Goal: Task Accomplishment & Management: Complete application form

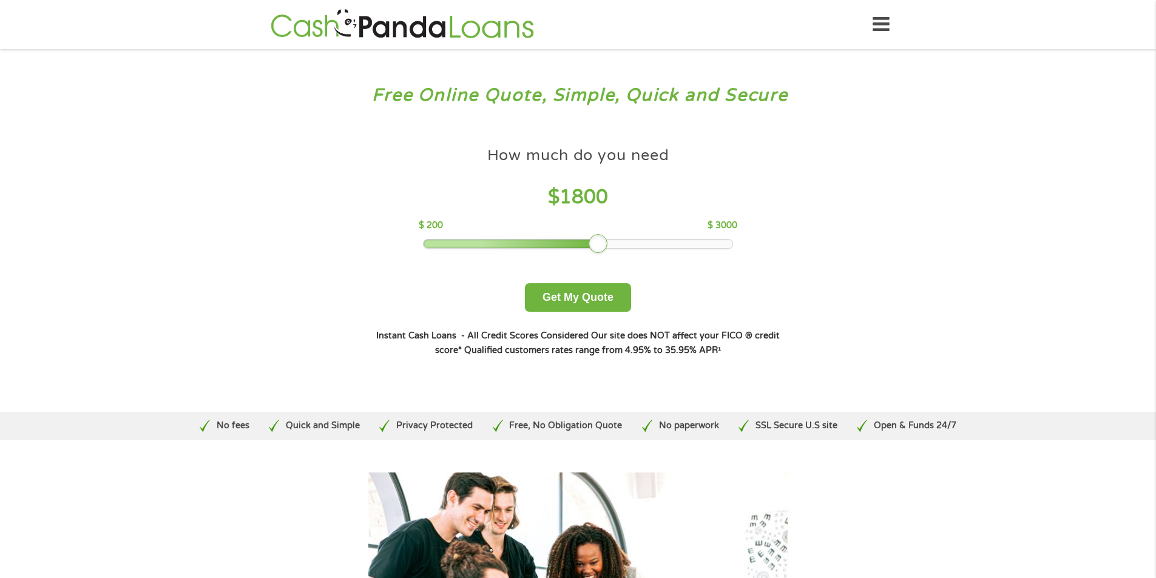
drag, startPoint x: 510, startPoint y: 244, endPoint x: 603, endPoint y: 248, distance: 92.3
click at [603, 248] on div at bounding box center [598, 243] width 19 height 19
click at [571, 293] on button "Get My Quote" at bounding box center [578, 297] width 106 height 29
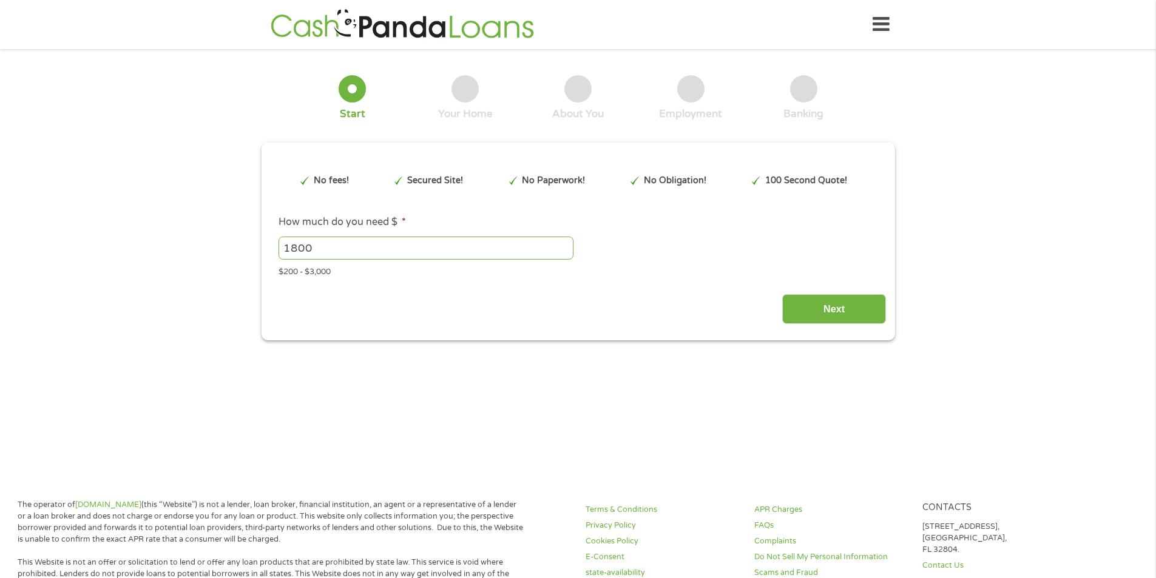
type input "CjwKCAjw6P3GBhBVEiwAJPjmLn7oTgmI7uaxcpousPq3dl6hWi8H3r7gMhypjqDZh9_D6YDnySgqwRo…"
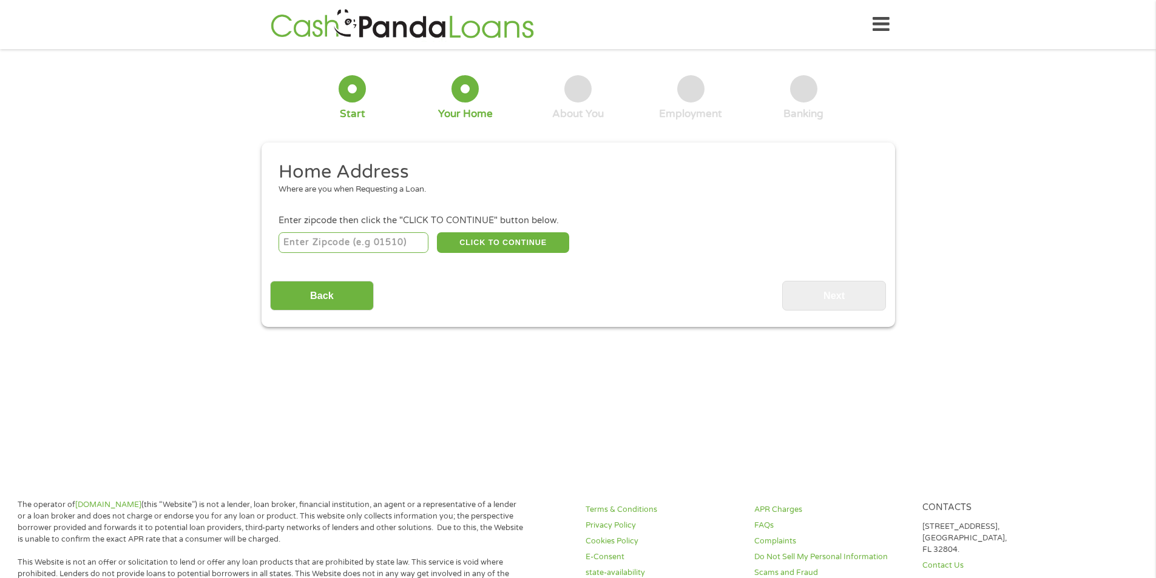
click at [359, 245] on input "number" at bounding box center [354, 242] width 150 height 21
type input "72616"
click at [541, 249] on button "CLICK TO CONTINUE" at bounding box center [503, 242] width 132 height 21
type input "72616"
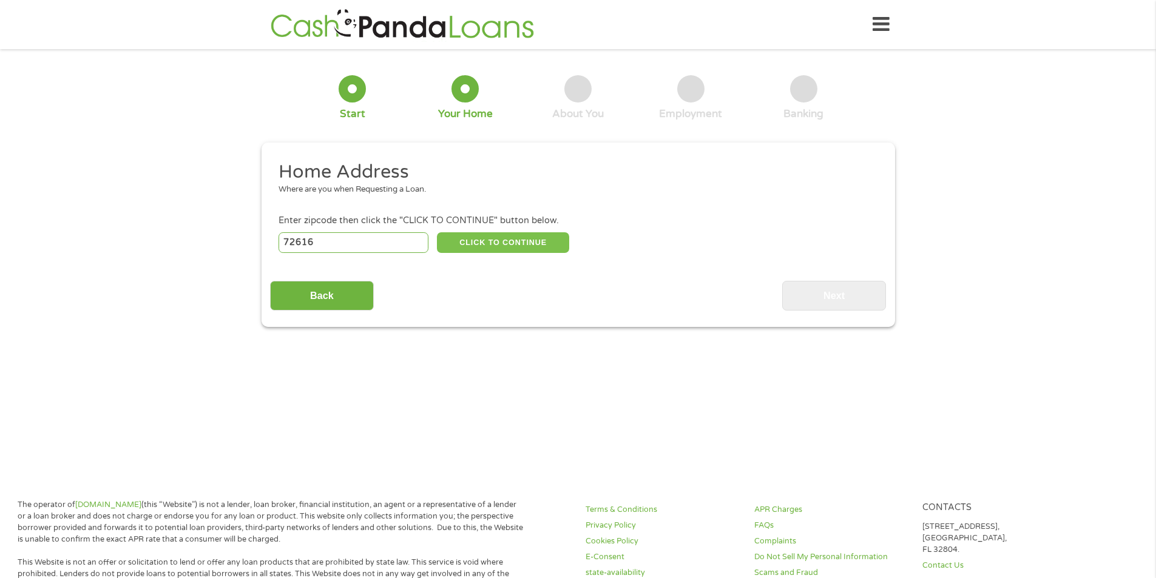
type input "Berryville"
select select "Arkansas"
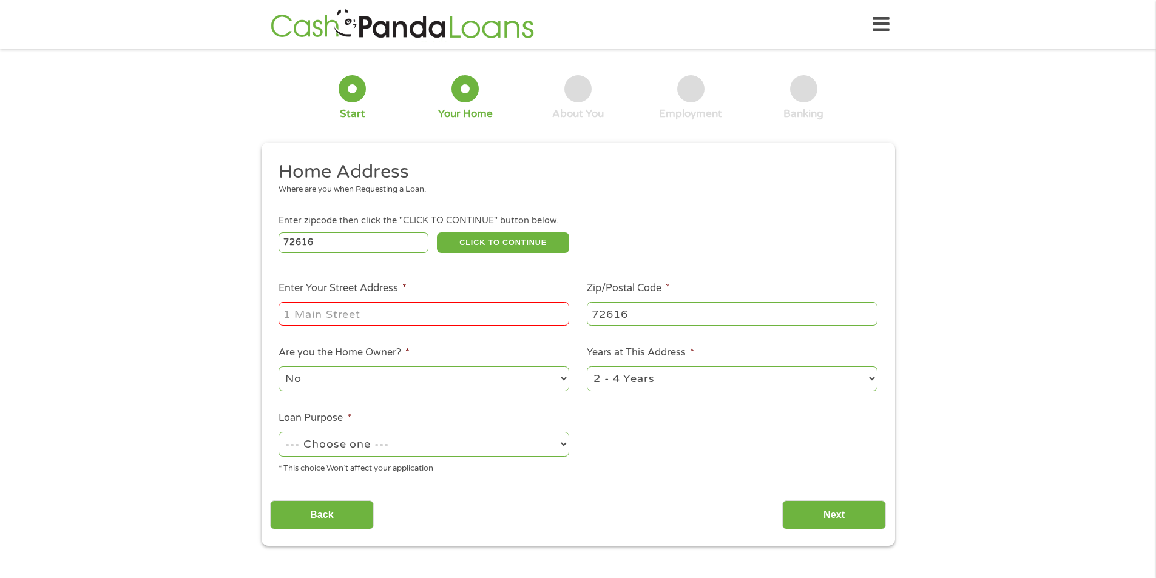
click at [401, 312] on input "Enter Your Street Address *" at bounding box center [424, 313] width 291 height 23
type input "748 county road 420"
select select "yes"
click at [685, 382] on select "1 Year or less 1 - 2 Years 2 - 4 Years Over 4 Years" at bounding box center [732, 379] width 291 height 25
select select "60months"
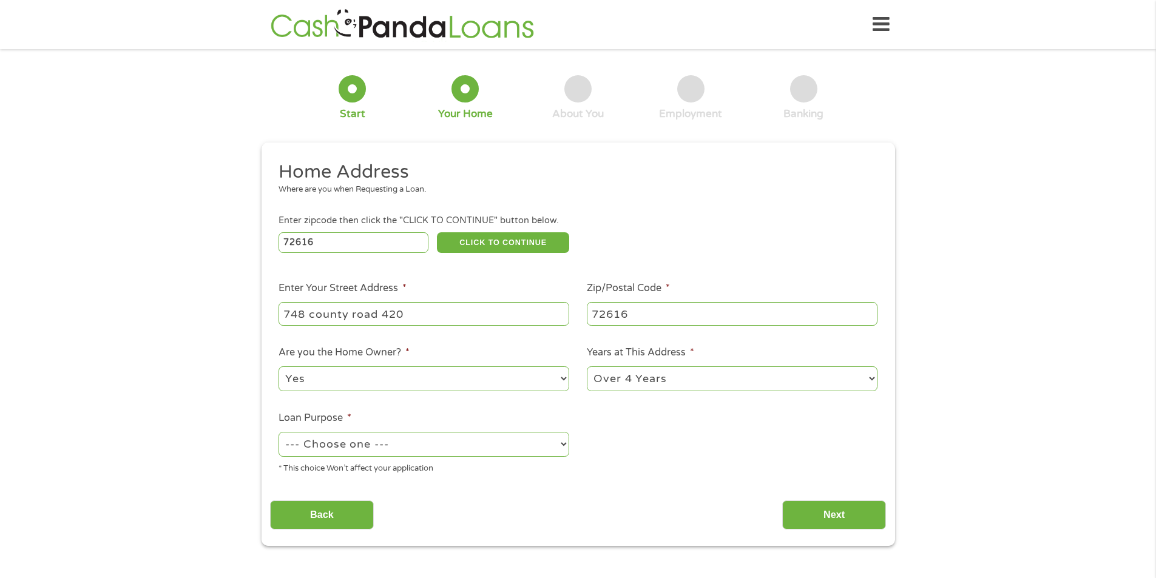
click at [587, 367] on select "1 Year or less 1 - 2 Years 2 - 4 Years Over 4 Years" at bounding box center [732, 379] width 291 height 25
click at [412, 449] on select "--- Choose one --- Pay Bills Debt Consolidation Home Improvement Major Purchase…" at bounding box center [424, 444] width 291 height 25
select select "other"
click at [279, 432] on select "--- Choose one --- Pay Bills Debt Consolidation Home Improvement Major Purchase…" at bounding box center [424, 444] width 291 height 25
click at [802, 522] on input "Next" at bounding box center [834, 516] width 104 height 30
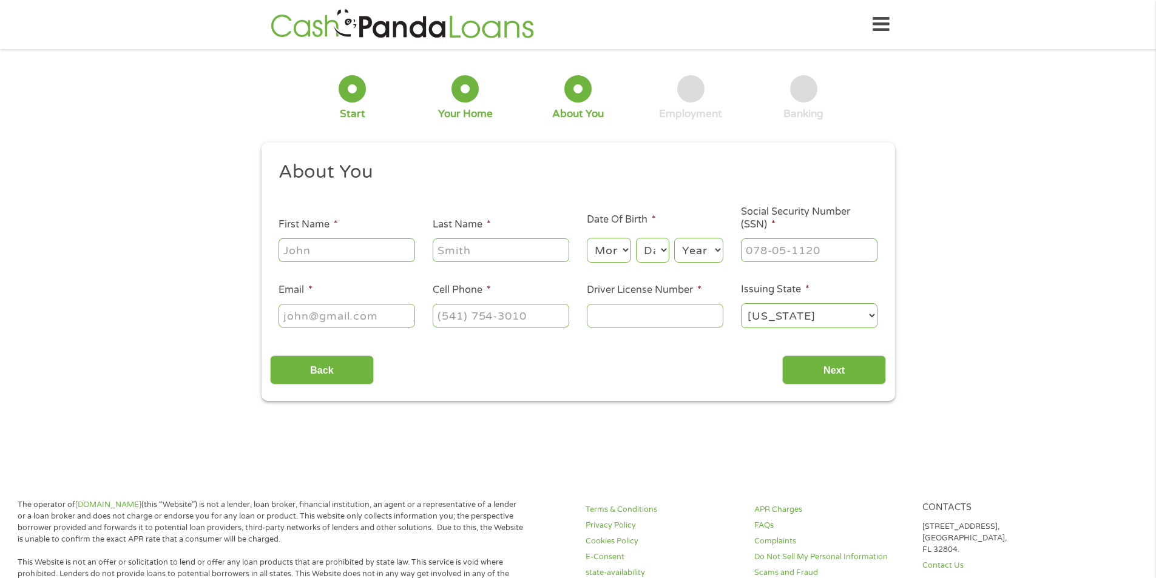
scroll to position [5, 5]
click at [378, 252] on input "First Name *" at bounding box center [347, 250] width 137 height 23
type input "Jeremy"
type input "Marsh"
click at [614, 257] on select "Month 1 2 3 4 5 6 7 8 9 10 11 12" at bounding box center [609, 250] width 44 height 25
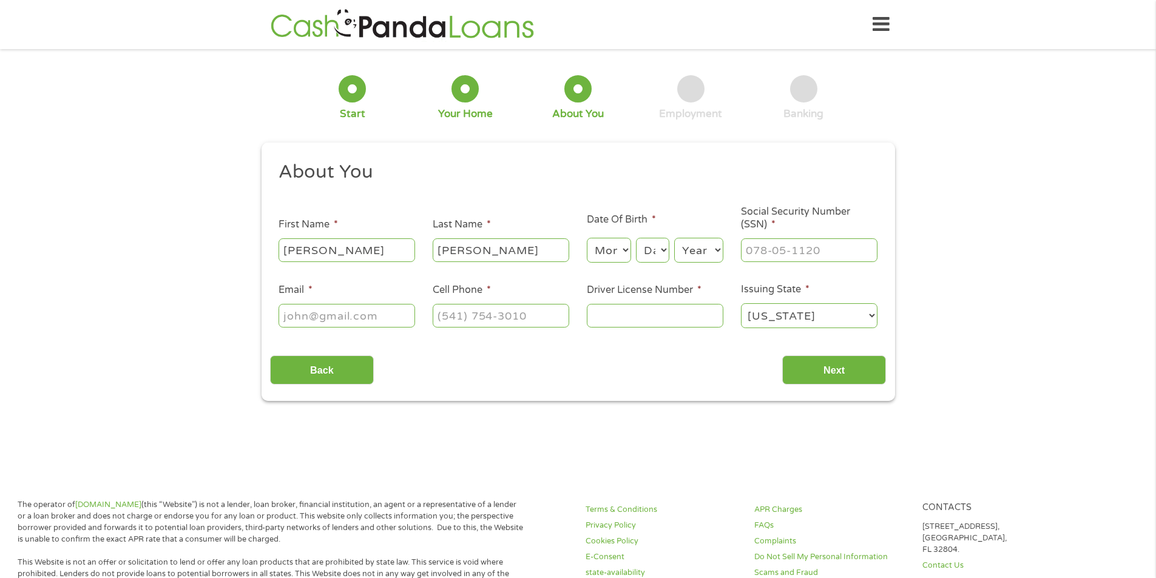
select select "12"
click at [587, 238] on select "Month 1 2 3 4 5 6 7 8 9 10 11 12" at bounding box center [609, 250] width 44 height 25
click at [659, 246] on select "Day 1 2 3 4 5 6 7 8 9 10 11 12 13 14 15 16 17 18 19 20 21 22 23 24 25 26 27 28 …" at bounding box center [652, 250] width 33 height 25
select select "31"
click at [636, 238] on select "Day 1 2 3 4 5 6 7 8 9 10 11 12 13 14 15 16 17 18 19 20 21 22 23 24 25 26 27 28 …" at bounding box center [652, 250] width 33 height 25
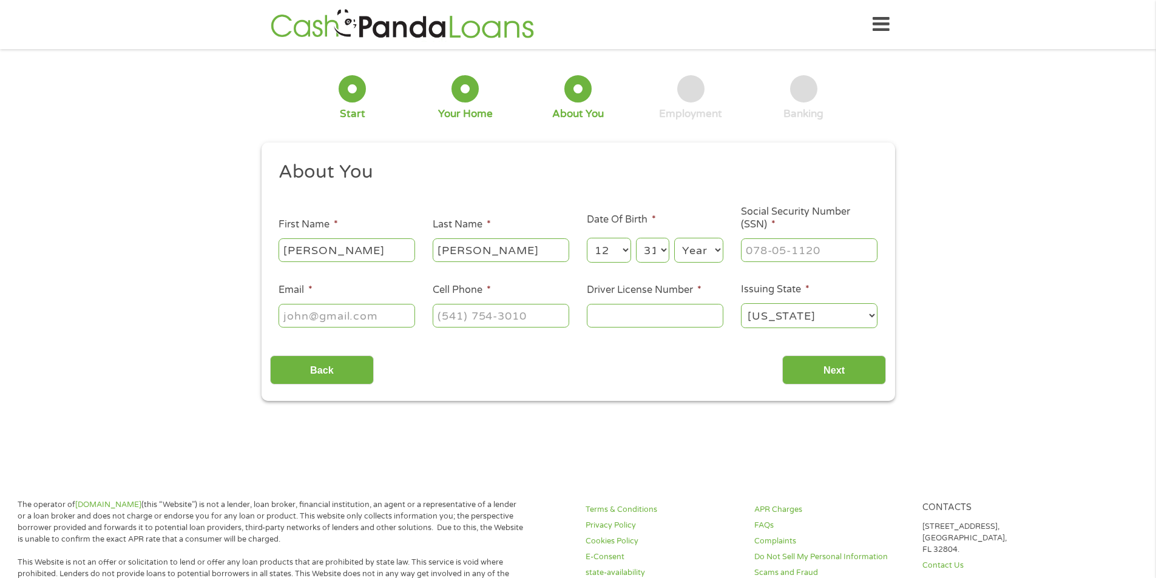
click at [689, 248] on select "Year 2007 2006 2005 2004 2003 2002 2001 2000 1999 1998 1997 1996 1995 1994 1993…" at bounding box center [698, 250] width 49 height 25
select select "1981"
click at [674, 238] on select "Year 2007 2006 2005 2004 2003 2002 2001 2000 1999 1998 1997 1996 1995 1994 1993…" at bounding box center [698, 250] width 49 height 25
click at [784, 249] on input "___-__-____" at bounding box center [809, 250] width 137 height 23
type input "430-57-1202"
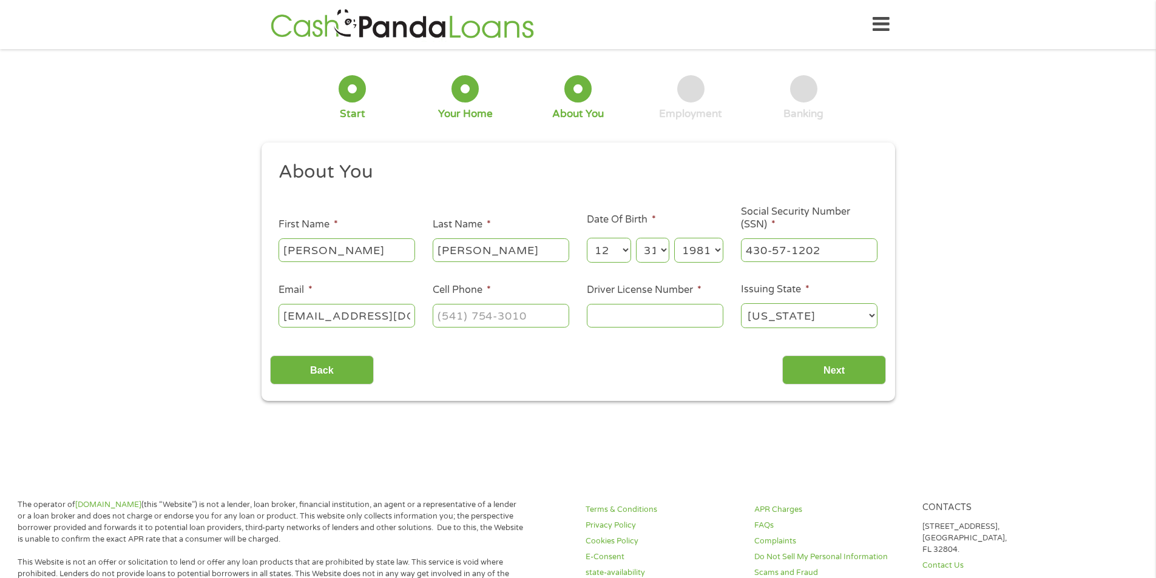
scroll to position [0, 11]
type input "jmarsh3869@gmail.com"
type input "(870) 654-1300"
type input "919184358"
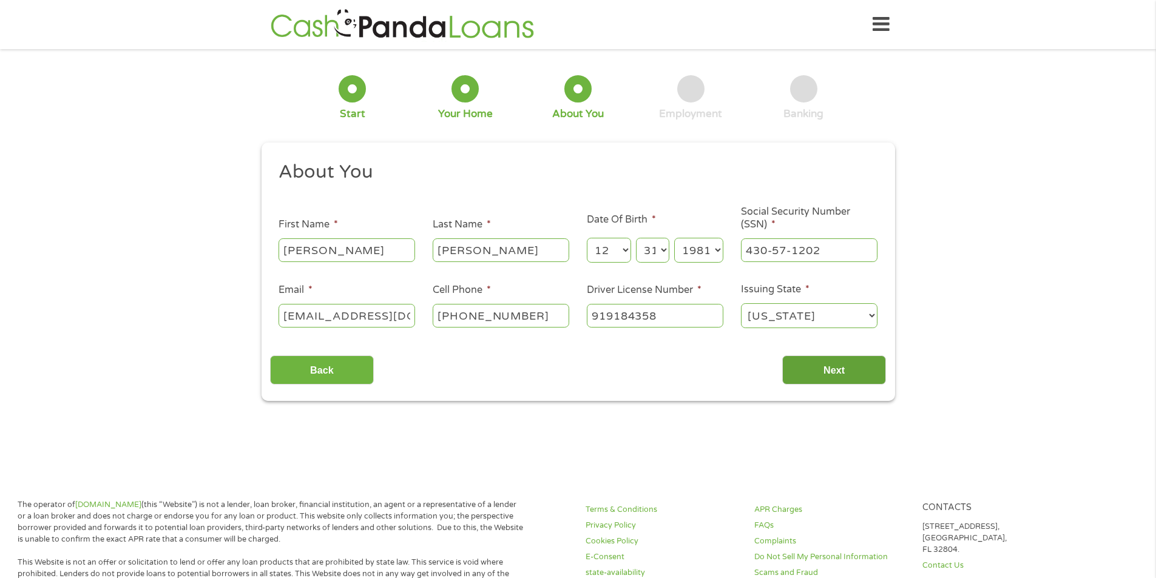
click at [818, 371] on input "Next" at bounding box center [834, 371] width 104 height 30
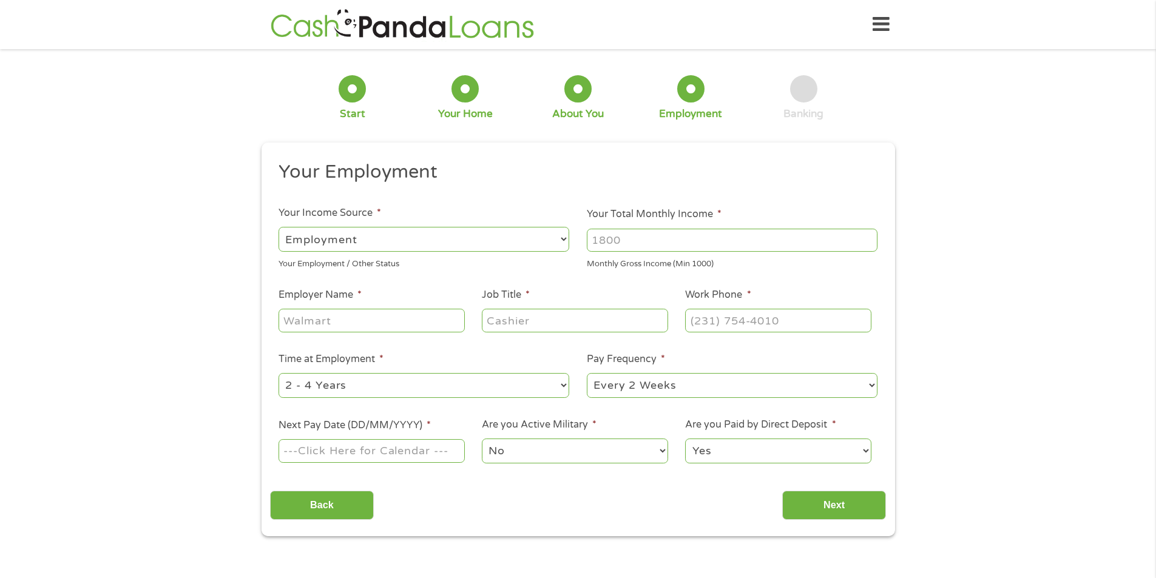
scroll to position [5, 5]
click at [656, 234] on input "Your Total Monthly Income *" at bounding box center [732, 240] width 291 height 23
type input "2500"
drag, startPoint x: 324, startPoint y: 334, endPoint x: 346, endPoint y: 327, distance: 23.0
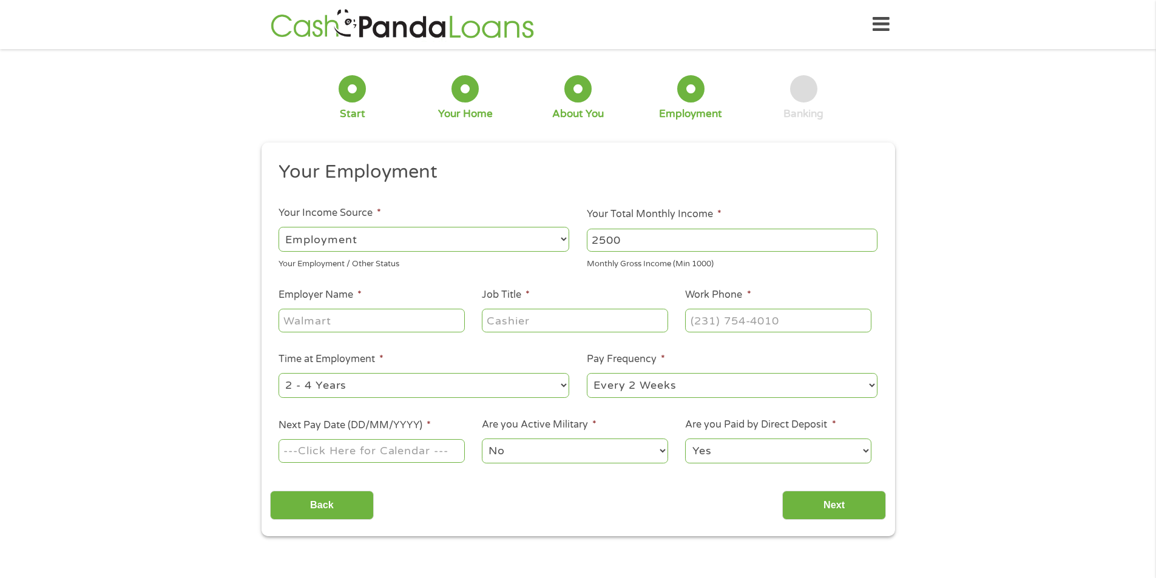
click at [326, 333] on div at bounding box center [372, 321] width 186 height 28
click at [346, 327] on input "Employer Name *" at bounding box center [372, 320] width 186 height 23
type input "tyson food"
type input "trash collecter"
type input "(870) 438-5211"
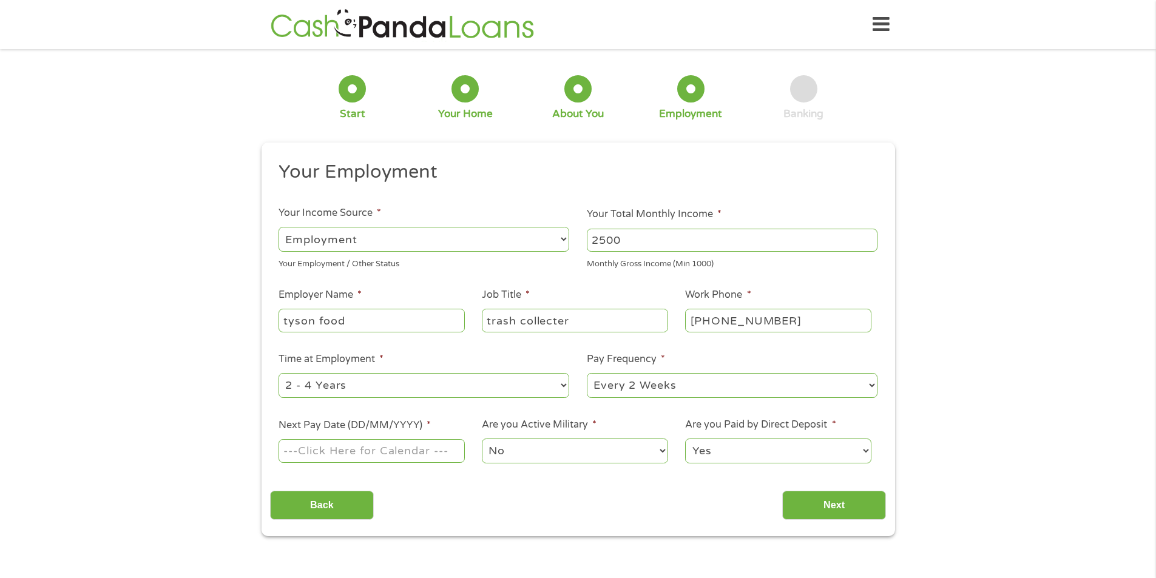
click at [327, 378] on select "--- Choose one --- 1 Year or less 1 - 2 Years 2 - 4 Years Over 4 Years" at bounding box center [424, 385] width 291 height 25
select select "60months"
click at [279, 373] on select "--- Choose one --- 1 Year or less 1 - 2 Years 2 - 4 Years Over 4 Years" at bounding box center [424, 385] width 291 height 25
click at [675, 390] on select "--- Choose one --- Every 2 Weeks Every Week Monthly Semi-Monthly" at bounding box center [732, 385] width 291 height 25
select select "weekly"
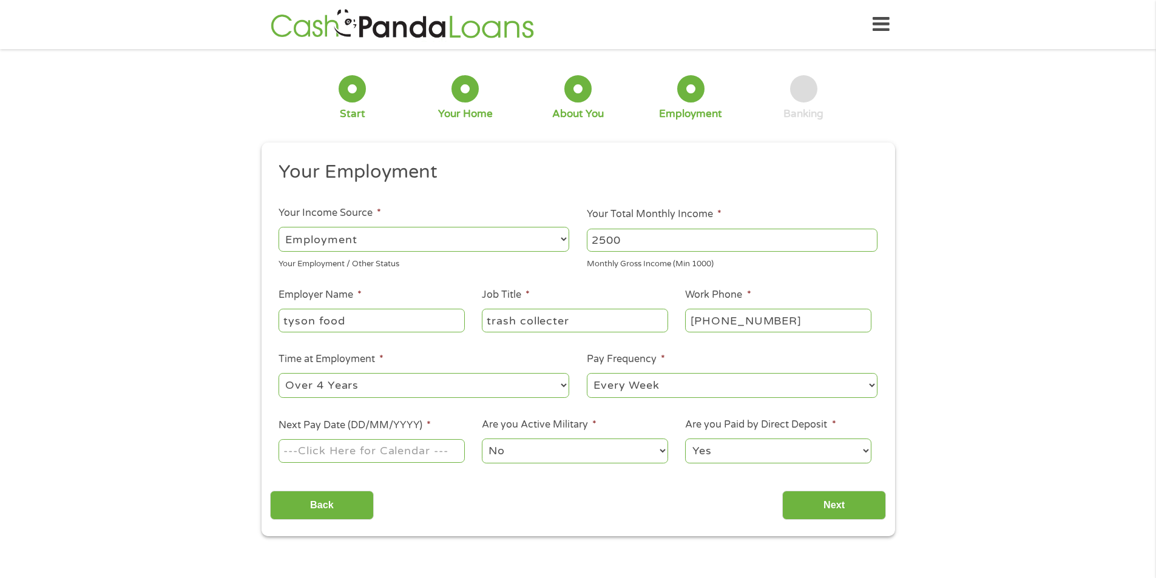
click at [587, 373] on select "--- Choose one --- Every 2 Weeks Every Week Monthly Semi-Monthly" at bounding box center [732, 385] width 291 height 25
click at [375, 451] on input "Next Pay Date (DD/MM/YYYY) *" at bounding box center [372, 450] width 186 height 23
type input "10/10/2025"
click at [839, 527] on div "This field is hidden when viewing the form gclid CjwKCAjw6P3GBhBVEiwAJPjmLn7oTg…" at bounding box center [579, 340] width 634 height 394
click at [839, 504] on input "Next" at bounding box center [834, 506] width 104 height 30
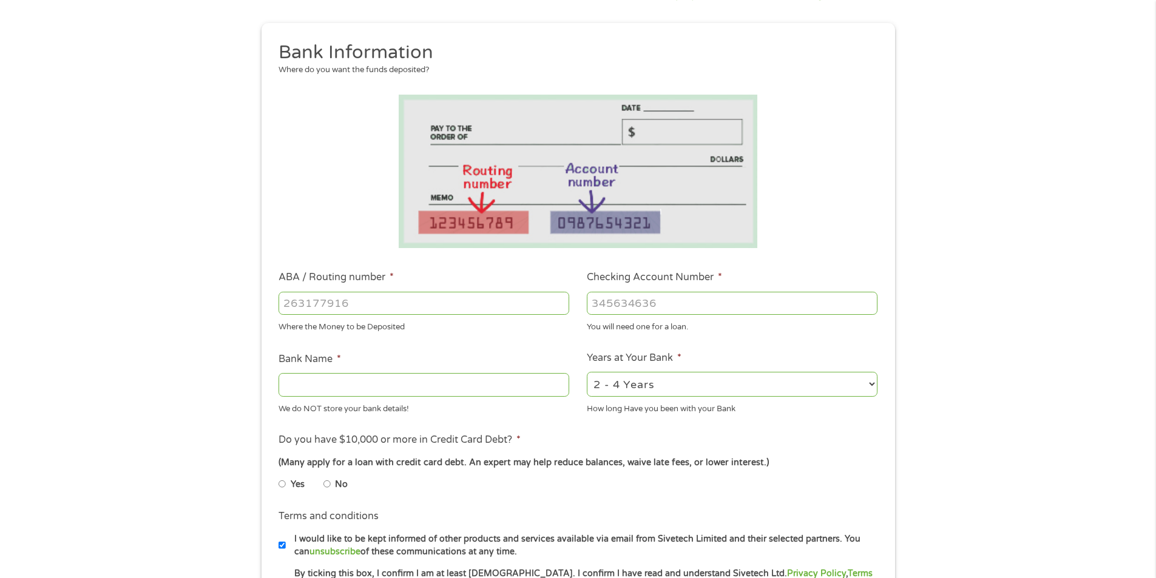
scroll to position [121, 0]
type input "082900872"
type input "ARVEST BANKFAYETTEVILLE"
type input "082900872"
click at [639, 297] on input "Checking Account Number *" at bounding box center [732, 301] width 291 height 23
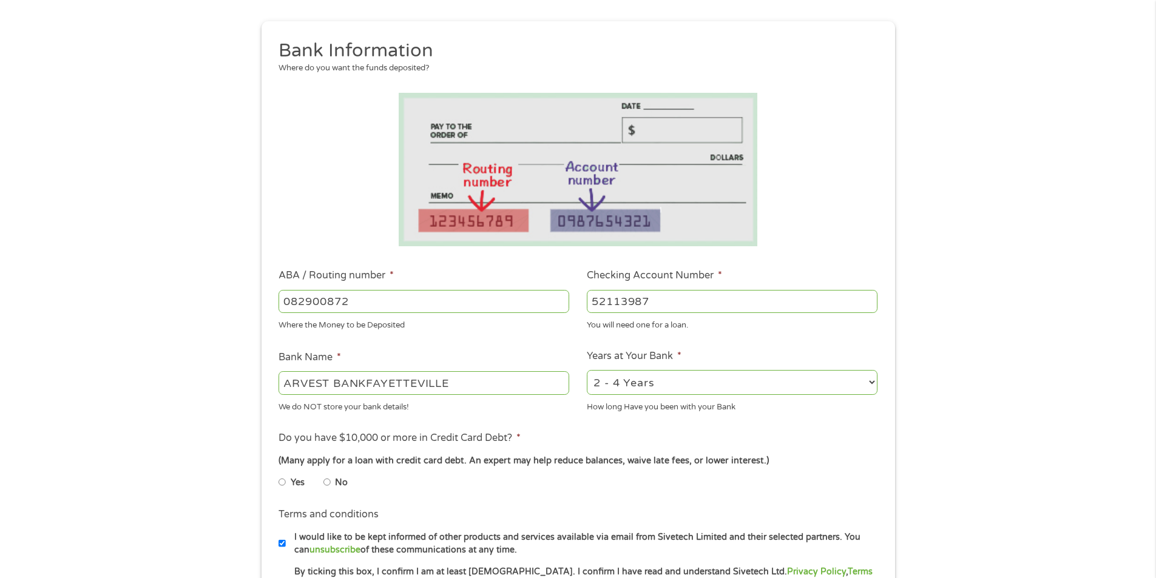
type input "52113987"
click at [674, 378] on select "2 - 4 Years 6 - 12 Months 1 - 2 Years Over 4 Years" at bounding box center [732, 382] width 291 height 25
select select "24months"
click at [587, 370] on select "2 - 4 Years 6 - 12 Months 1 - 2 Years Over 4 Years" at bounding box center [732, 382] width 291 height 25
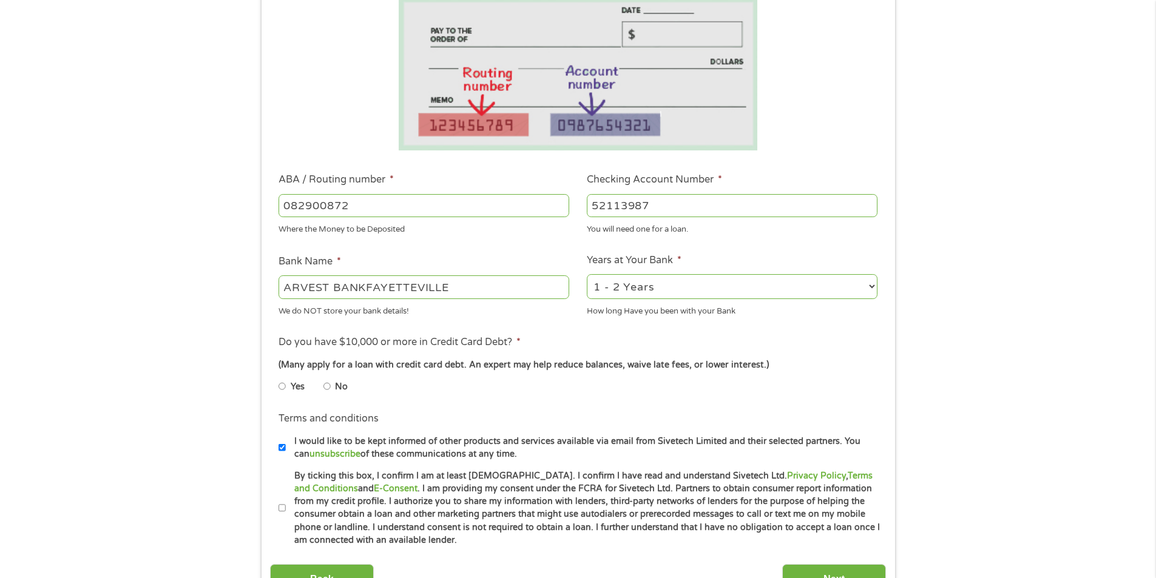
scroll to position [304, 0]
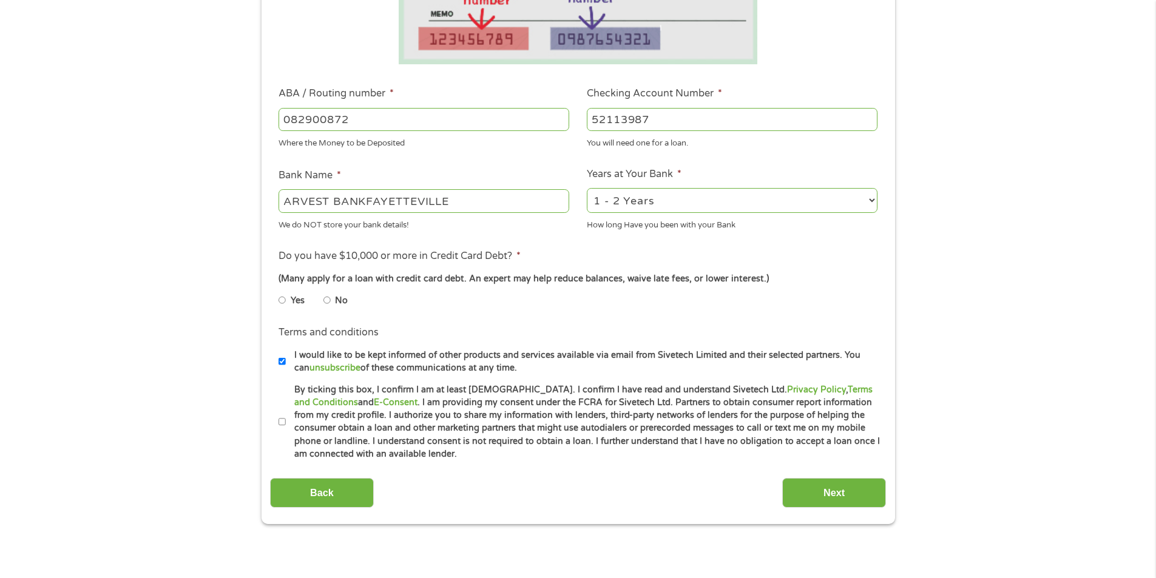
click at [332, 301] on li "No" at bounding box center [346, 301] width 44 height 24
click at [327, 301] on input "No" at bounding box center [327, 300] width 7 height 19
radio input "true"
click at [808, 494] on input "Next" at bounding box center [834, 493] width 104 height 30
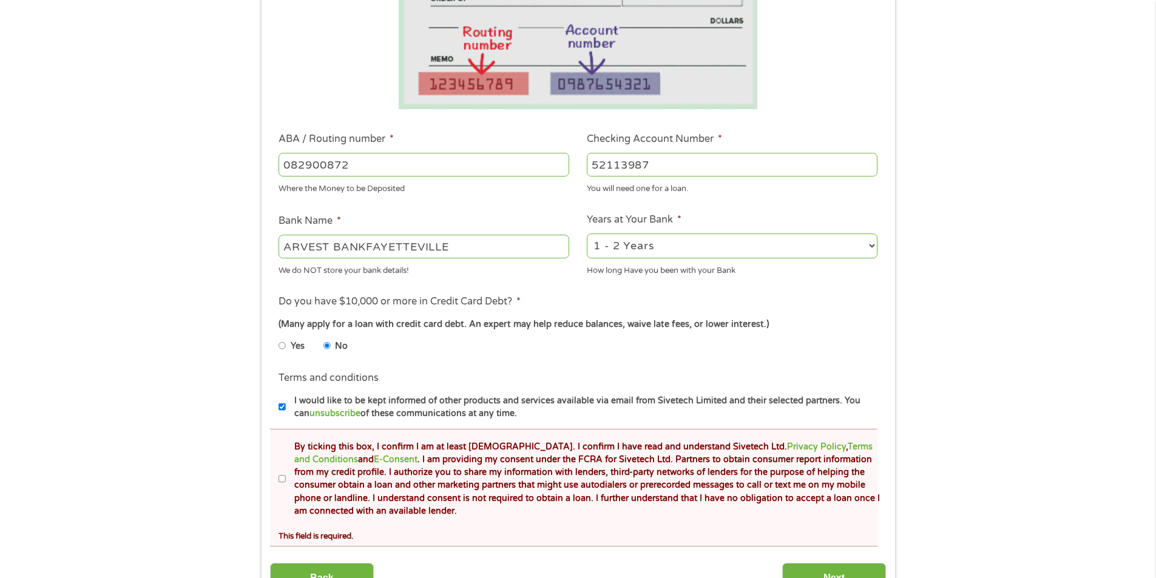
click at [279, 483] on input "By ticking this box, I confirm I am at least 18 years old. I confirm I have rea…" at bounding box center [282, 479] width 7 height 19
checkbox input "true"
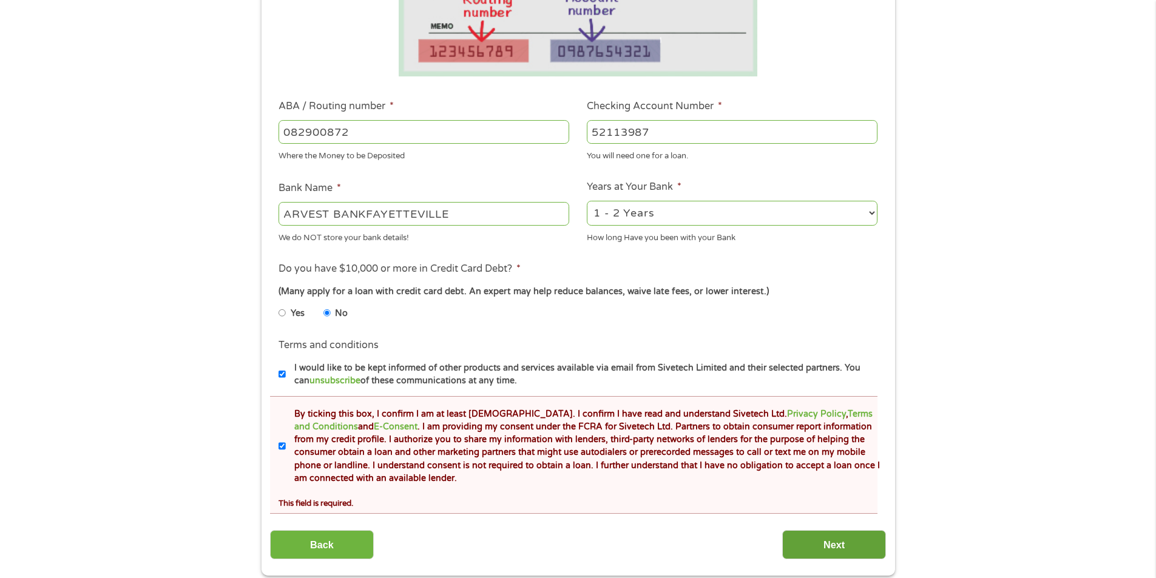
scroll to position [425, 0]
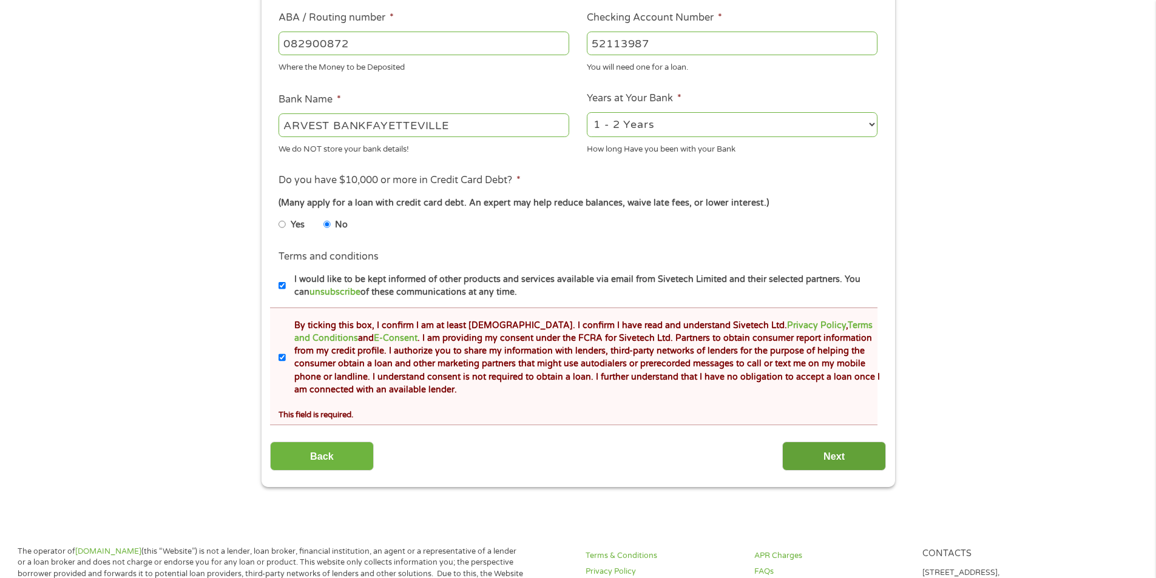
click at [824, 450] on input "Next" at bounding box center [834, 457] width 104 height 30
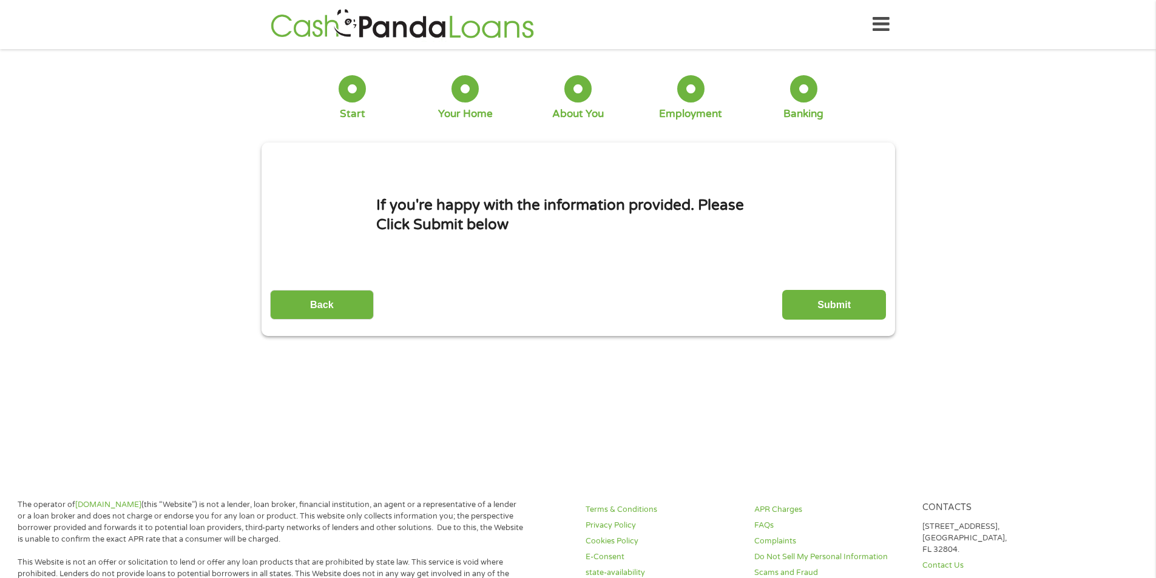
scroll to position [5, 5]
click at [807, 294] on input "Submit" at bounding box center [834, 305] width 104 height 30
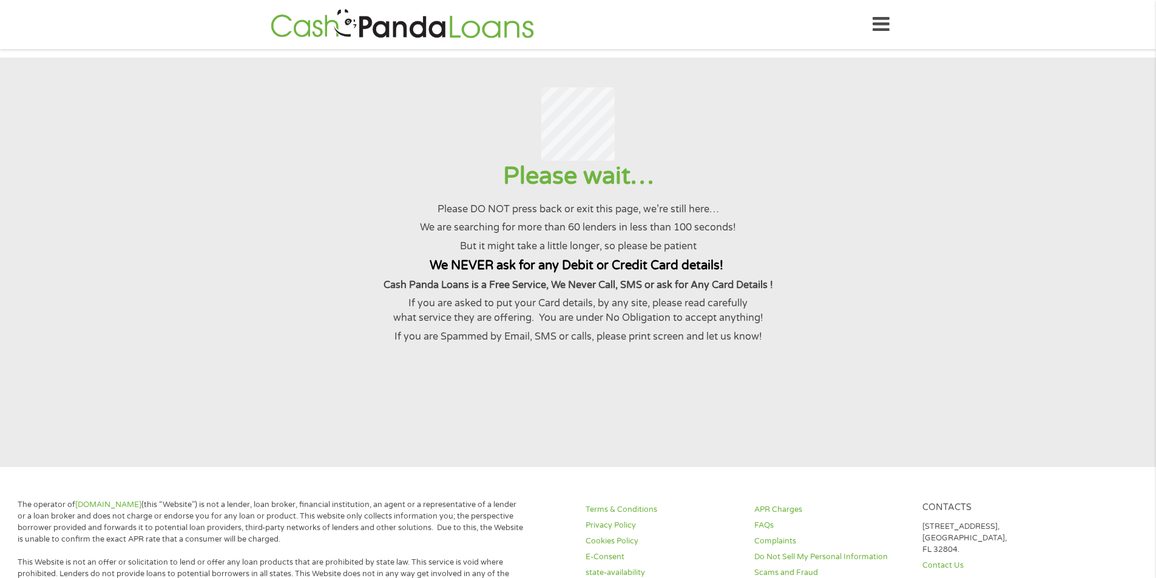
click at [1067, 180] on h1 "Please wait…" at bounding box center [578, 176] width 1127 height 31
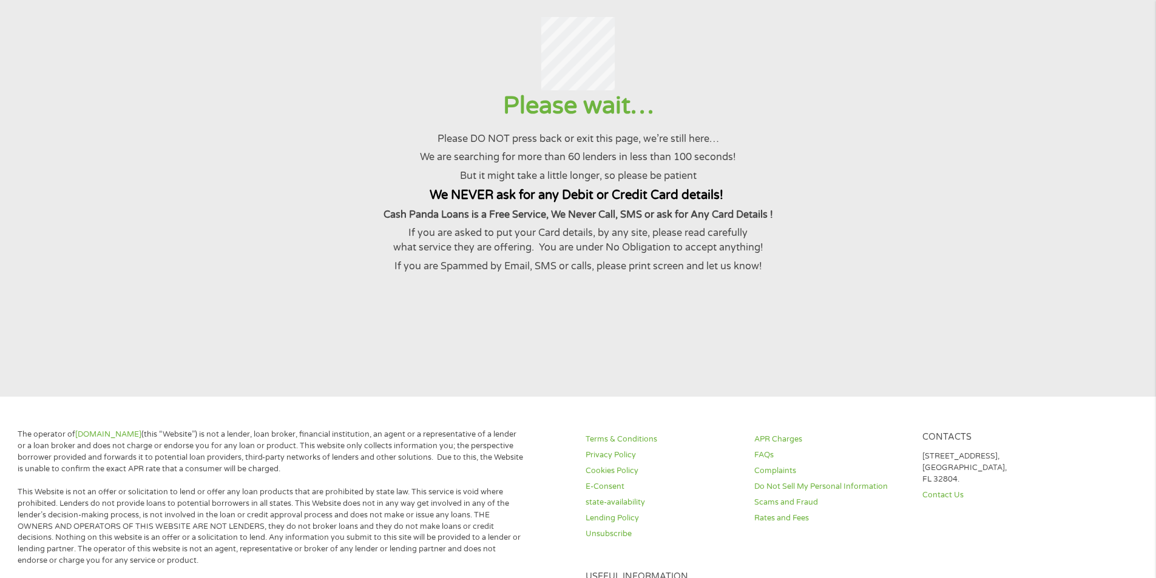
scroll to position [0, 0]
